Goal: Task Accomplishment & Management: Use online tool/utility

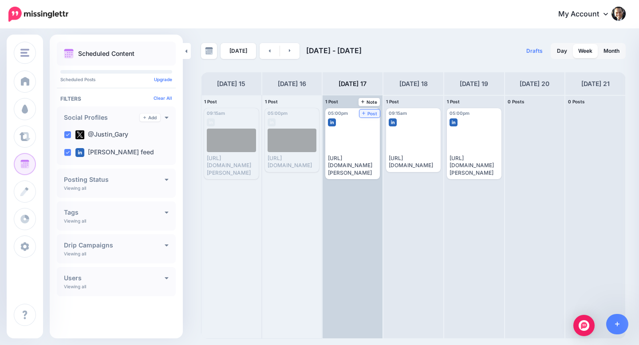
click at [364, 114] on icon at bounding box center [364, 113] width 4 height 4
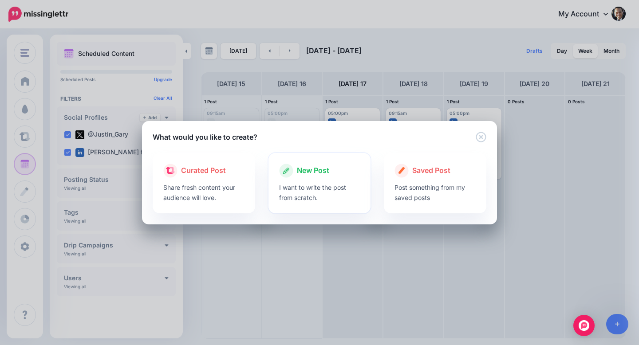
click at [327, 176] on div "New Post" at bounding box center [319, 171] width 81 height 14
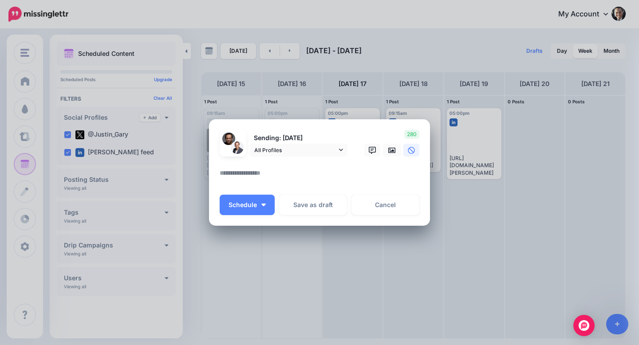
click at [316, 174] on textarea at bounding box center [322, 176] width 204 height 17
paste textarea "**********"
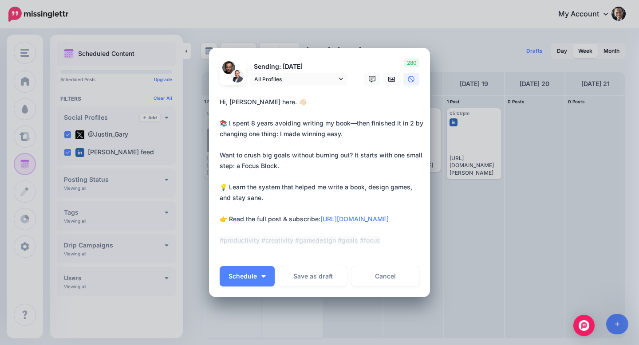
drag, startPoint x: 288, startPoint y: 112, endPoint x: 209, endPoint y: 101, distance: 79.8
click at [209, 101] on div "Create Post Loading Sending: [DATE] All Profiles" at bounding box center [319, 172] width 639 height 345
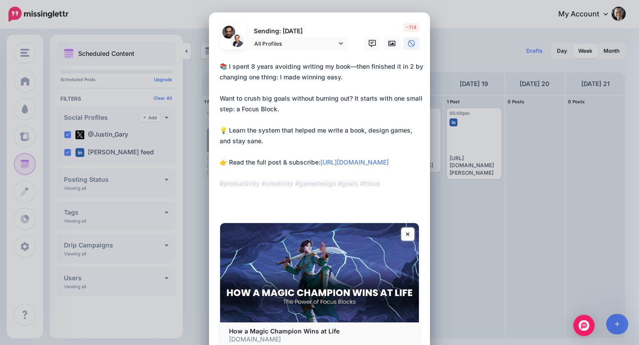
click at [221, 78] on form "Sending: [DATE] All Profiles @Justin_Gary" at bounding box center [320, 185] width 200 height 325
click at [221, 78] on textarea "**********" at bounding box center [322, 135] width 204 height 149
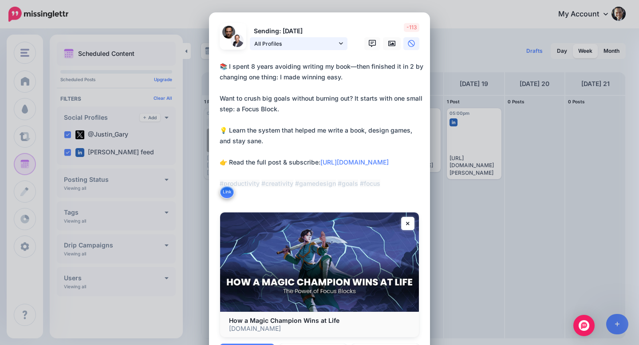
type textarea "**********"
click at [339, 41] on icon at bounding box center [341, 43] width 4 height 6
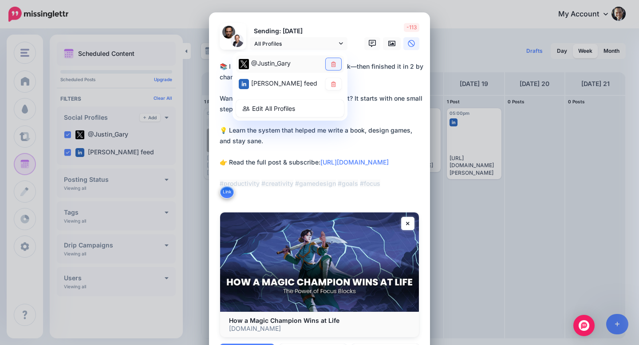
click at [332, 63] on icon at bounding box center [333, 63] width 5 height 5
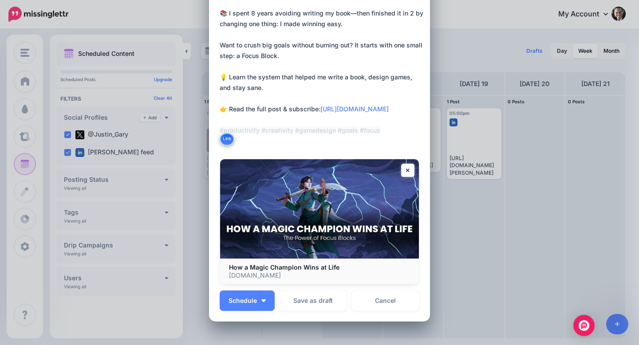
scroll to position [57, 0]
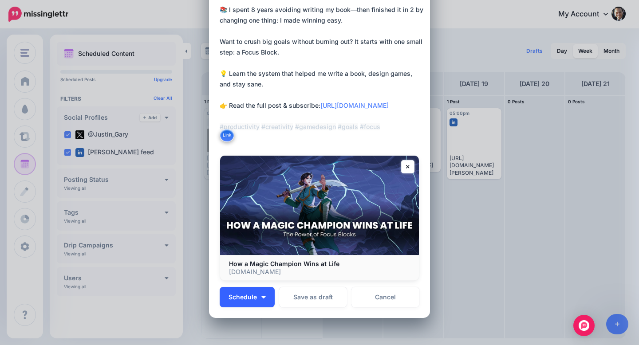
click at [256, 299] on span "Schedule" at bounding box center [243, 297] width 28 height 6
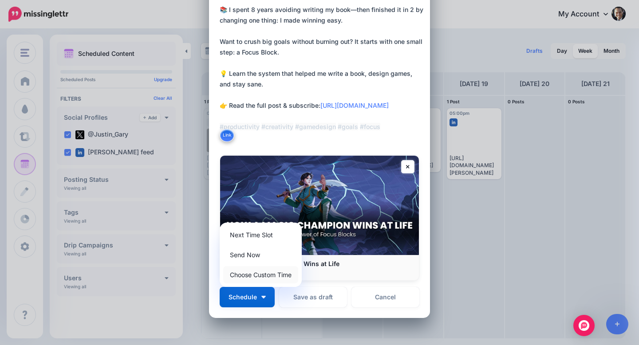
click at [245, 277] on link "Choose Custom Time" at bounding box center [260, 274] width 75 height 17
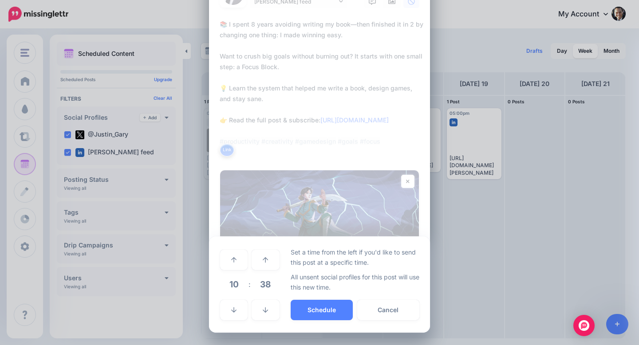
scroll to position [42, 0]
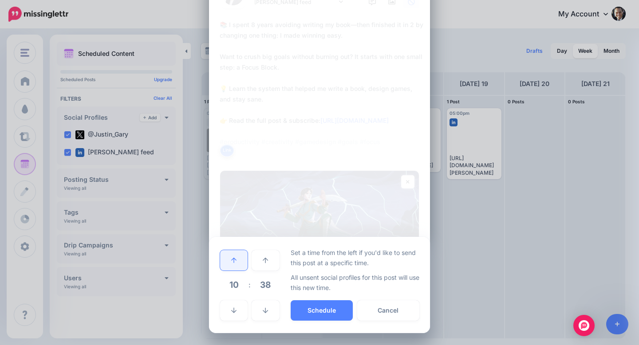
click at [237, 258] on link at bounding box center [234, 260] width 28 height 20
click at [237, 259] on link at bounding box center [234, 260] width 28 height 20
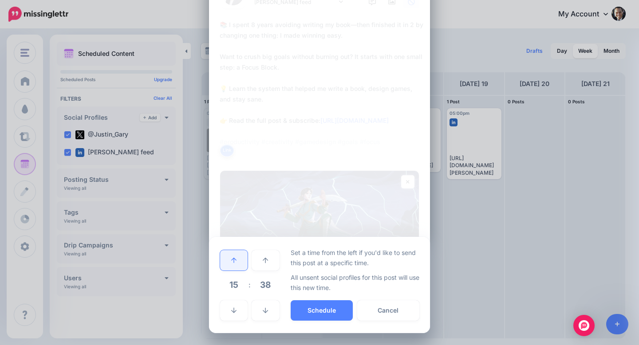
click at [237, 259] on link at bounding box center [234, 260] width 28 height 20
click at [237, 260] on link at bounding box center [234, 260] width 28 height 20
click at [266, 311] on icon at bounding box center [265, 311] width 5 height 6
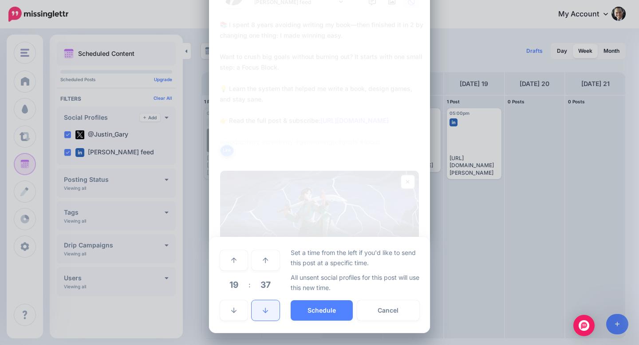
click at [266, 311] on icon at bounding box center [265, 311] width 5 height 6
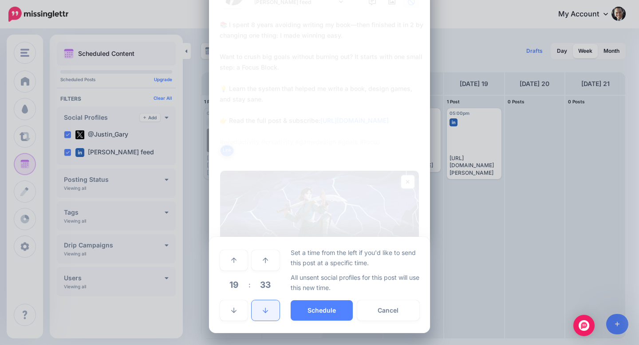
click at [266, 311] on icon at bounding box center [265, 311] width 5 height 6
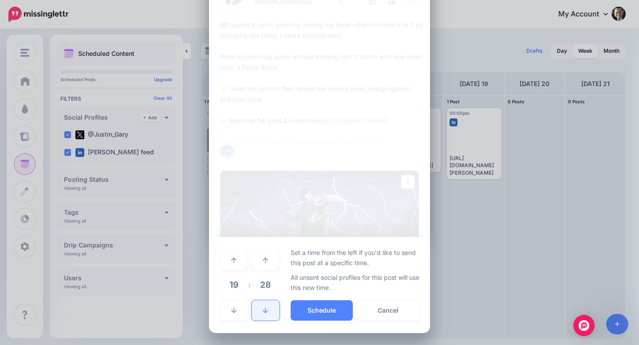
click at [266, 311] on icon at bounding box center [265, 311] width 5 height 6
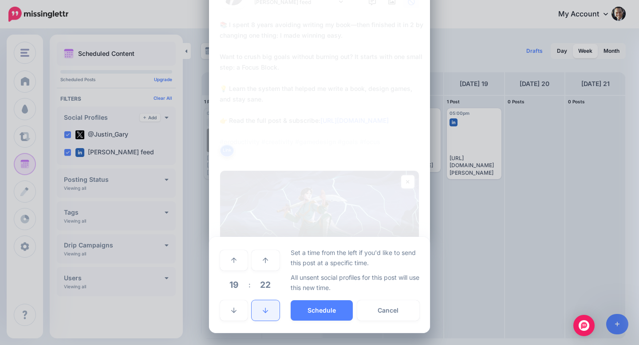
click at [266, 311] on icon at bounding box center [265, 311] width 5 height 6
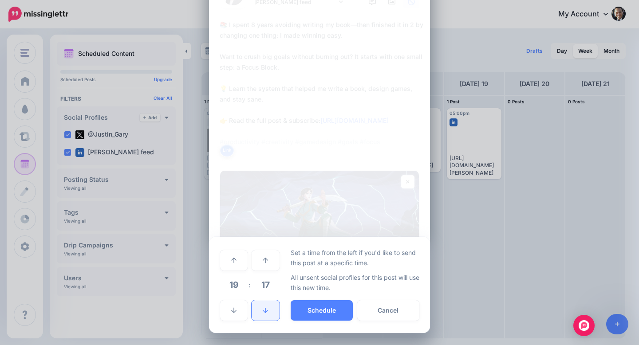
click at [266, 311] on icon at bounding box center [265, 311] width 5 height 6
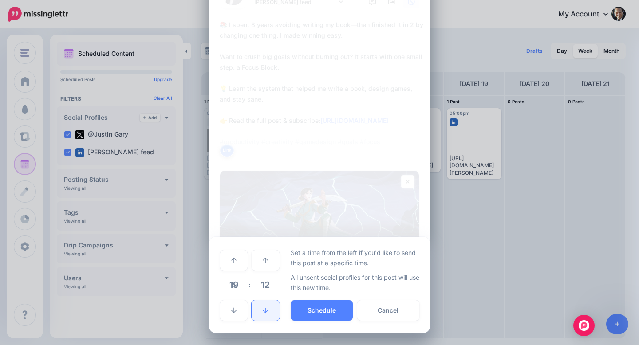
click at [266, 311] on icon at bounding box center [265, 311] width 5 height 6
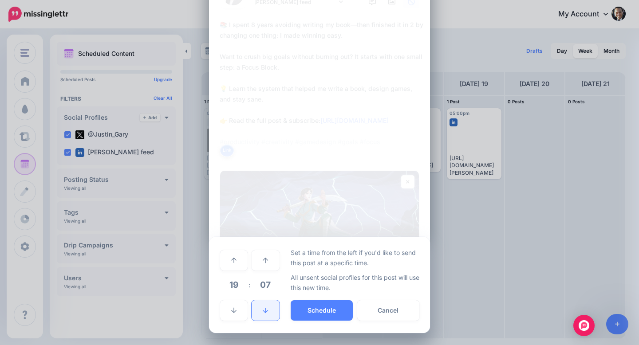
click at [266, 311] on icon at bounding box center [265, 311] width 5 height 6
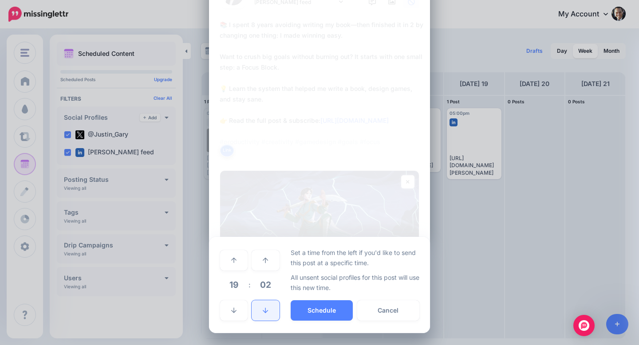
click at [266, 311] on icon at bounding box center [265, 311] width 5 height 6
click at [266, 311] on icon at bounding box center [265, 310] width 5 height 5
click at [323, 318] on button "Schedule" at bounding box center [322, 310] width 62 height 20
